Goal: Find specific page/section: Find specific page/section

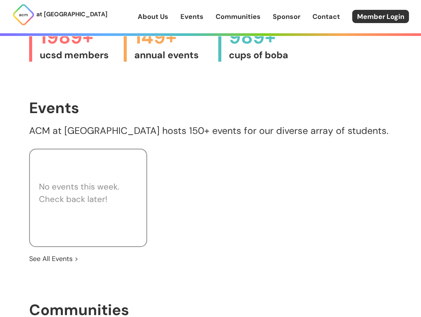
click at [102, 220] on div "No events this week. Check back later!" at bounding box center [88, 198] width 118 height 98
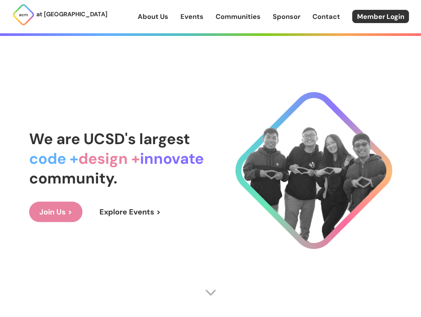
click at [153, 13] on link "About Us" at bounding box center [153, 17] width 31 height 10
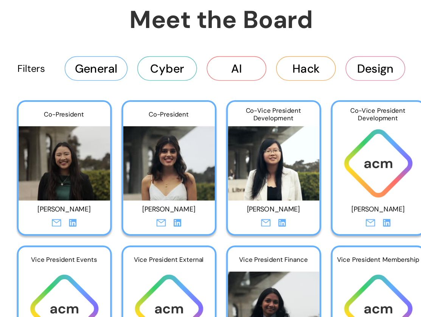
scroll to position [1171, 0]
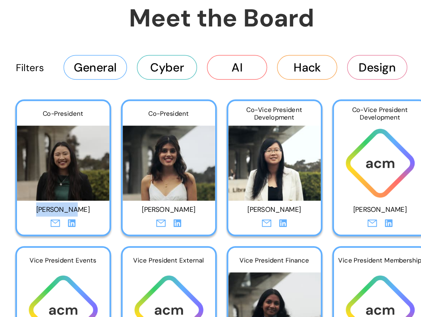
drag, startPoint x: 84, startPoint y: 196, endPoint x: 114, endPoint y: 195, distance: 29.9
click at [114, 195] on p "[PERSON_NAME]" at bounding box center [101, 194] width 57 height 12
copy p "[PERSON_NAME]"
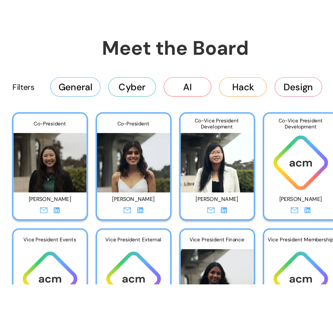
scroll to position [1182, 0]
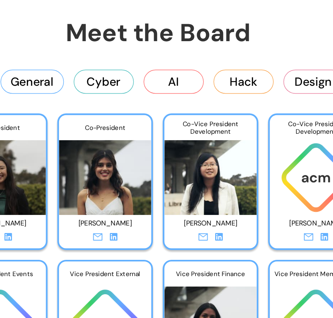
click at [120, 91] on div "Filters General Cyber AI Hack Design" at bounding box center [166, 106] width 333 height 30
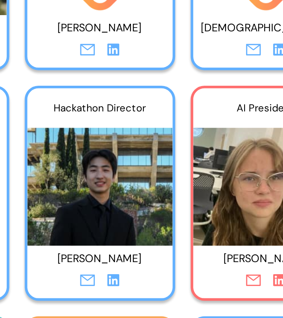
scroll to position [1630, 0]
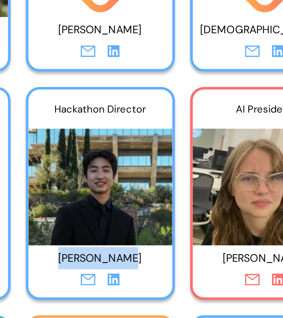
drag, startPoint x: 125, startPoint y: 231, endPoint x: 157, endPoint y: 231, distance: 32.1
click at [157, 234] on p "[PERSON_NAME]" at bounding box center [141, 240] width 57 height 12
copy p "[PERSON_NAME]"
